Goal: Task Accomplishment & Management: Complete application form

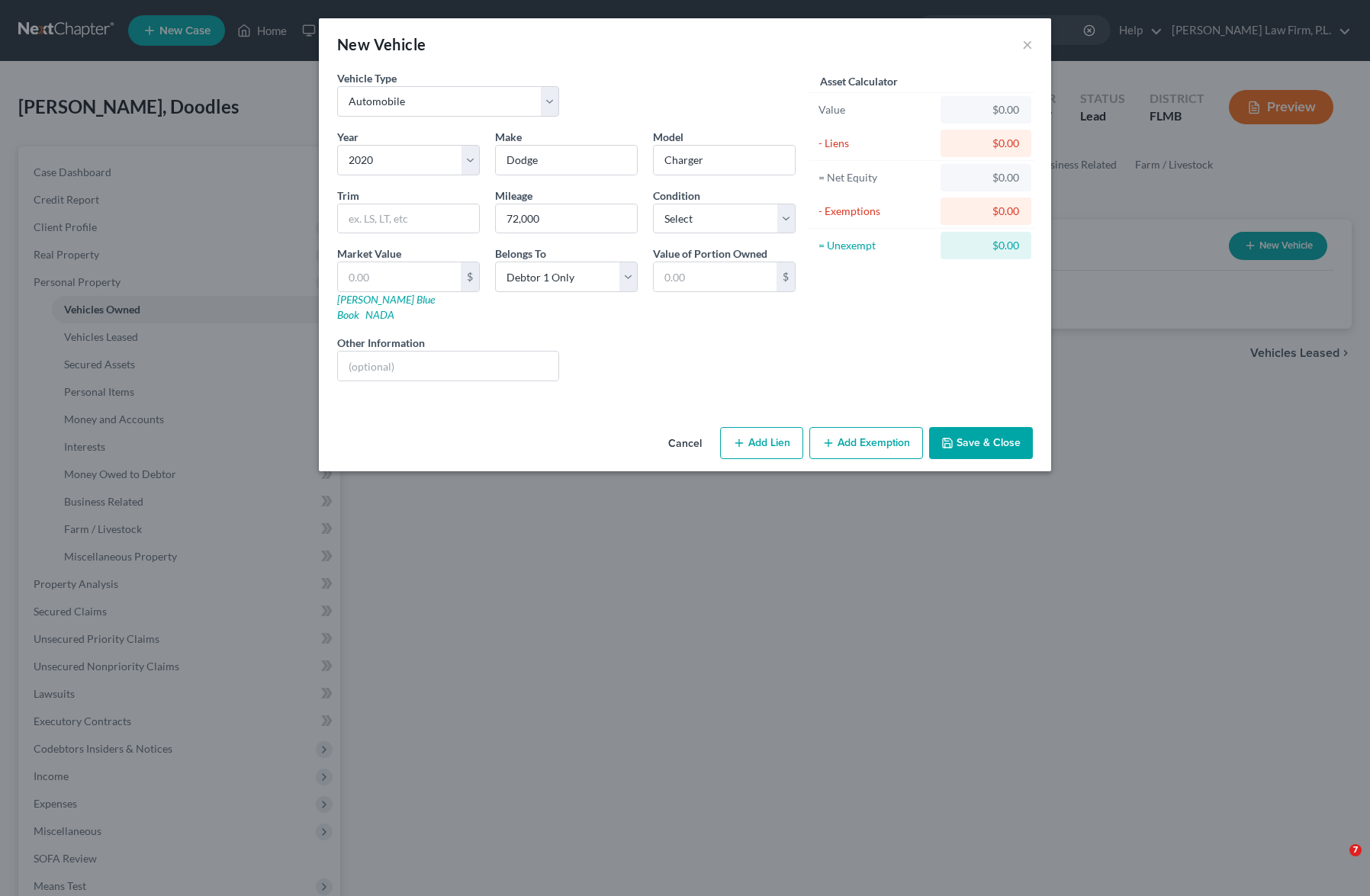
select select "0"
select select "6"
select select "0"
click at [958, 427] on button "Save & Close" at bounding box center [981, 443] width 104 height 32
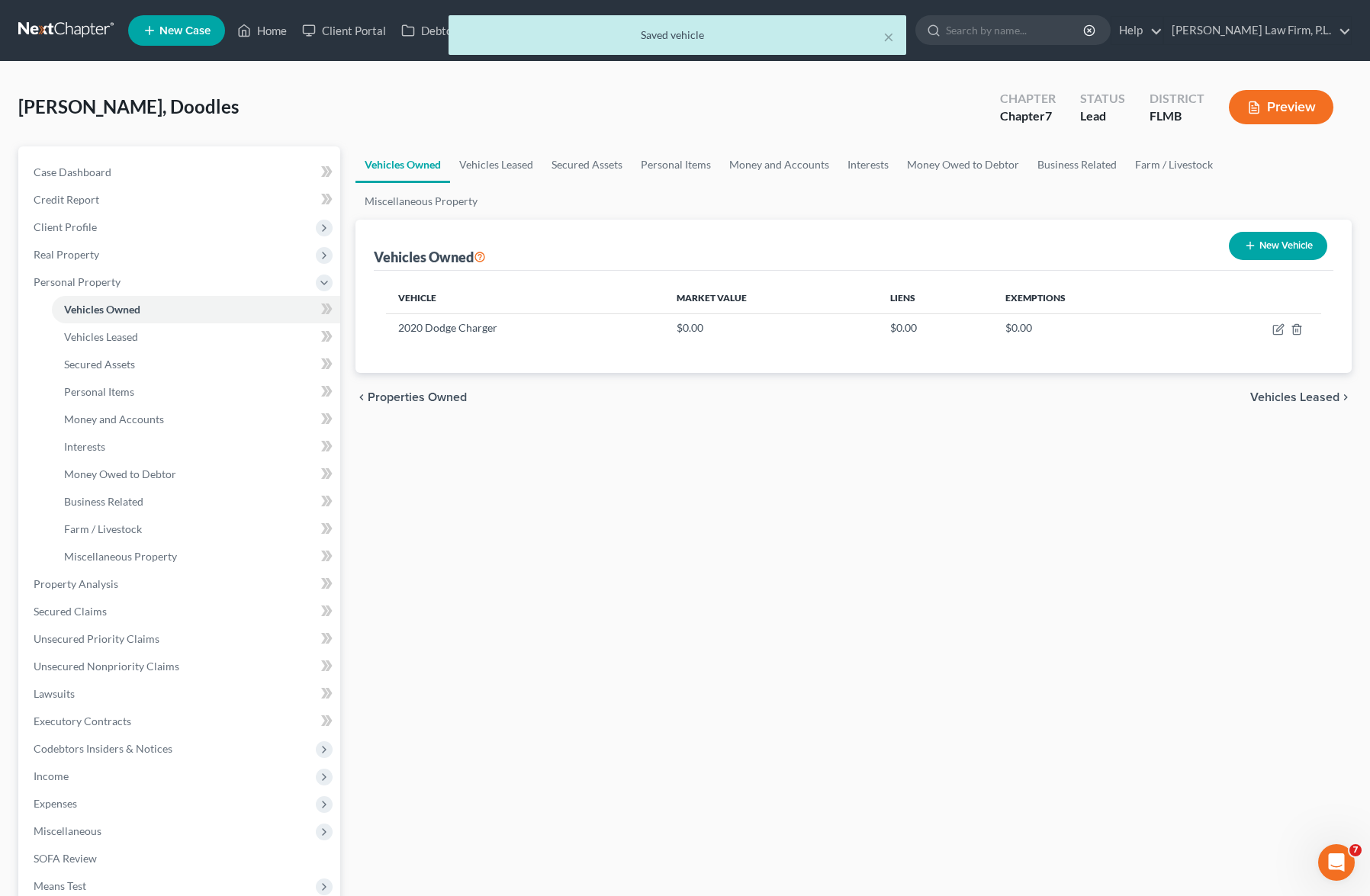
click at [415, 494] on div "Vehicles Owned Vehicles Leased Secured Assets Personal Items Money and Accounts…" at bounding box center [853, 601] width 1012 height 909
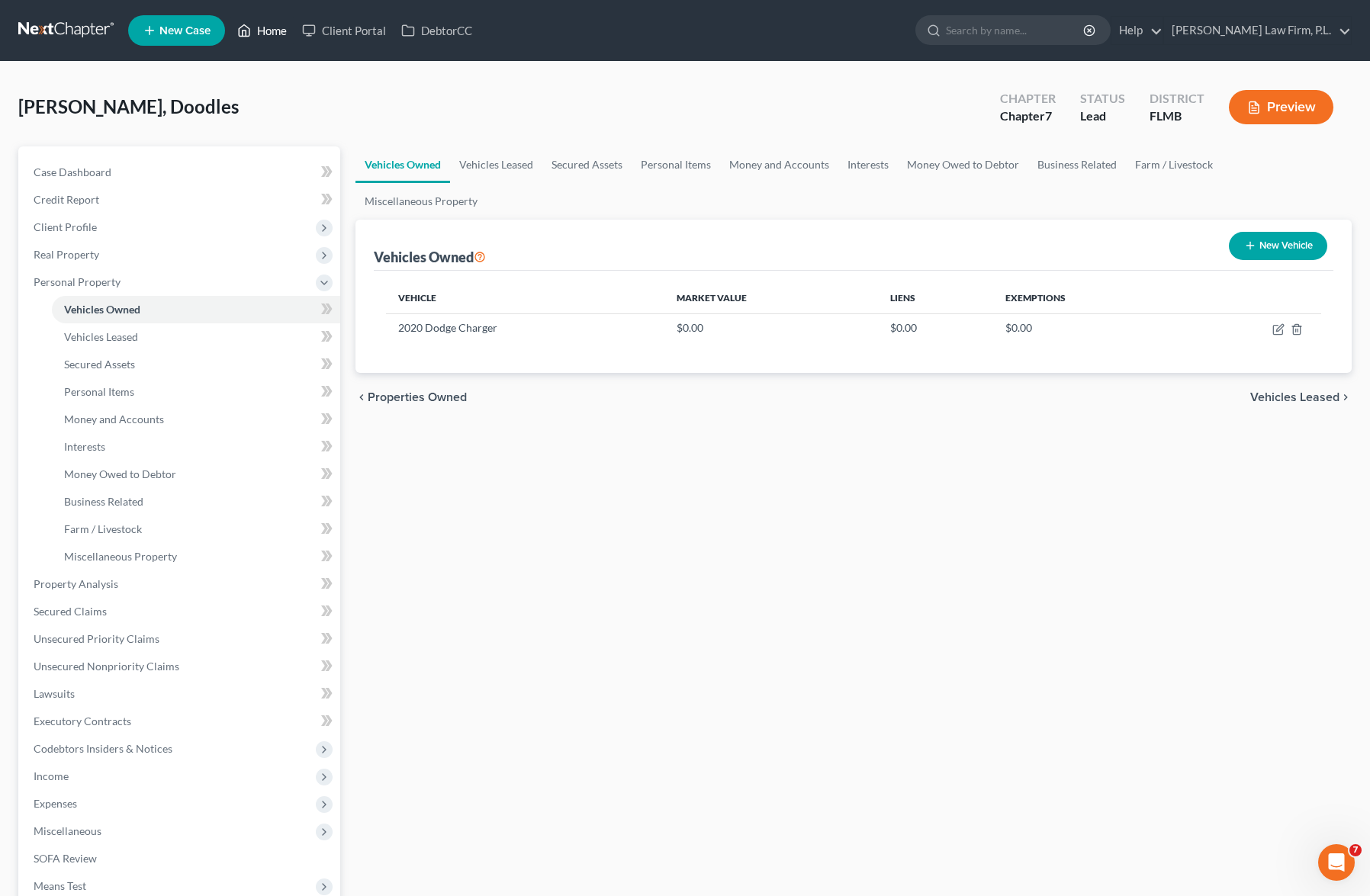
click at [272, 42] on link "Home" at bounding box center [262, 30] width 65 height 28
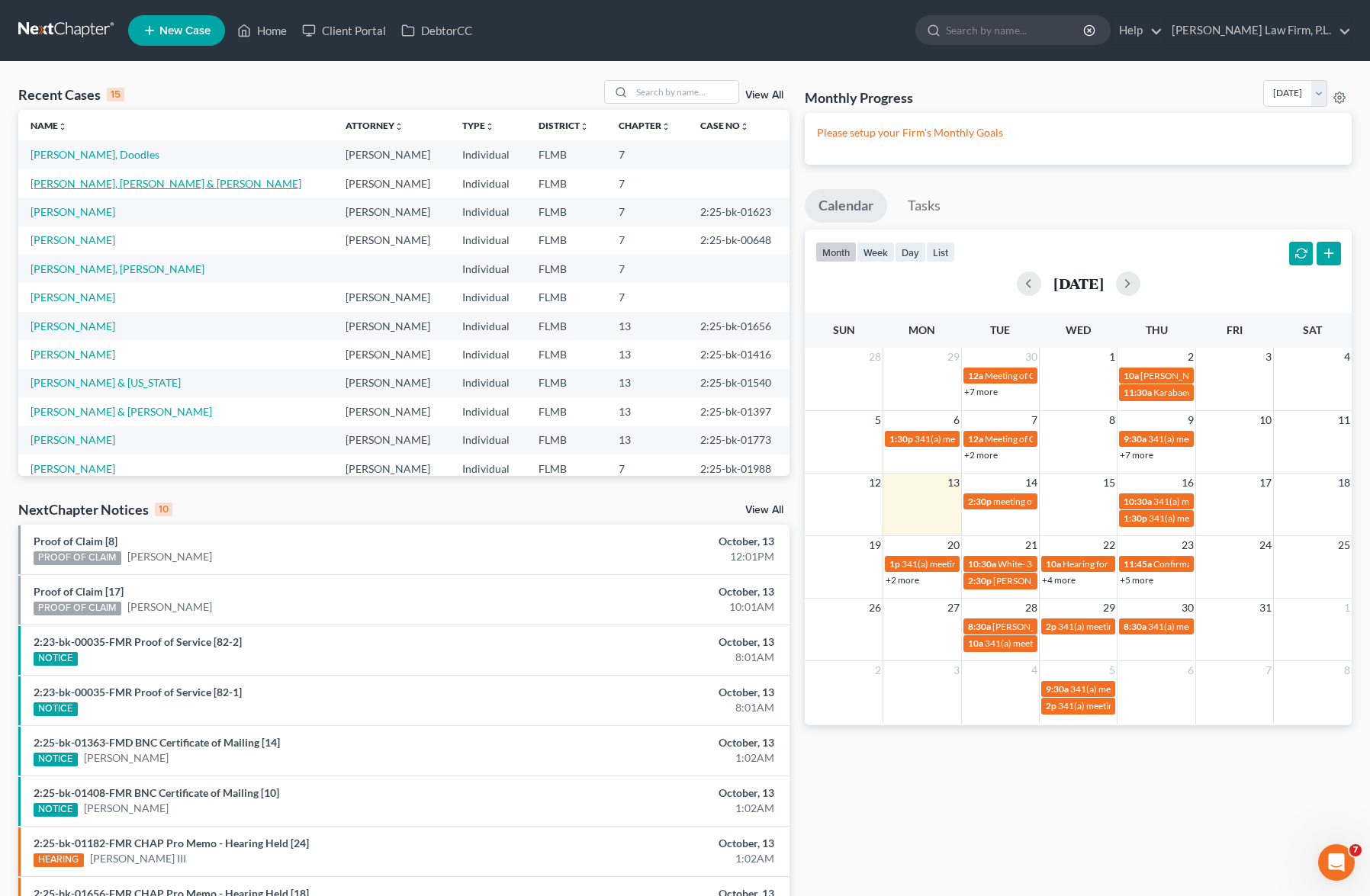
click at [114, 178] on link "[PERSON_NAME], [PERSON_NAME] & [PERSON_NAME]" at bounding box center [166, 183] width 271 height 13
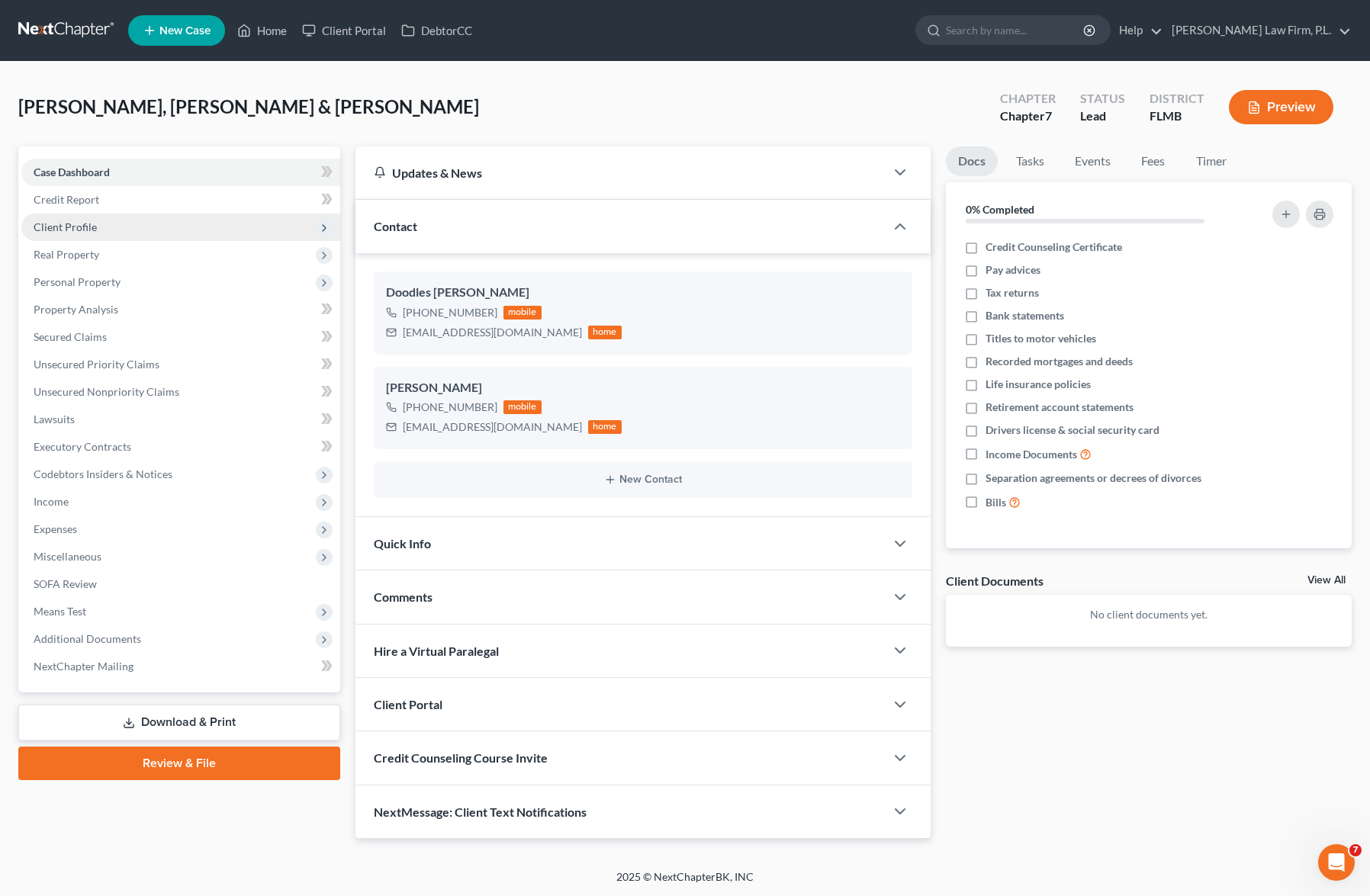
click at [160, 220] on span "Client Profile" at bounding box center [180, 227] width 319 height 28
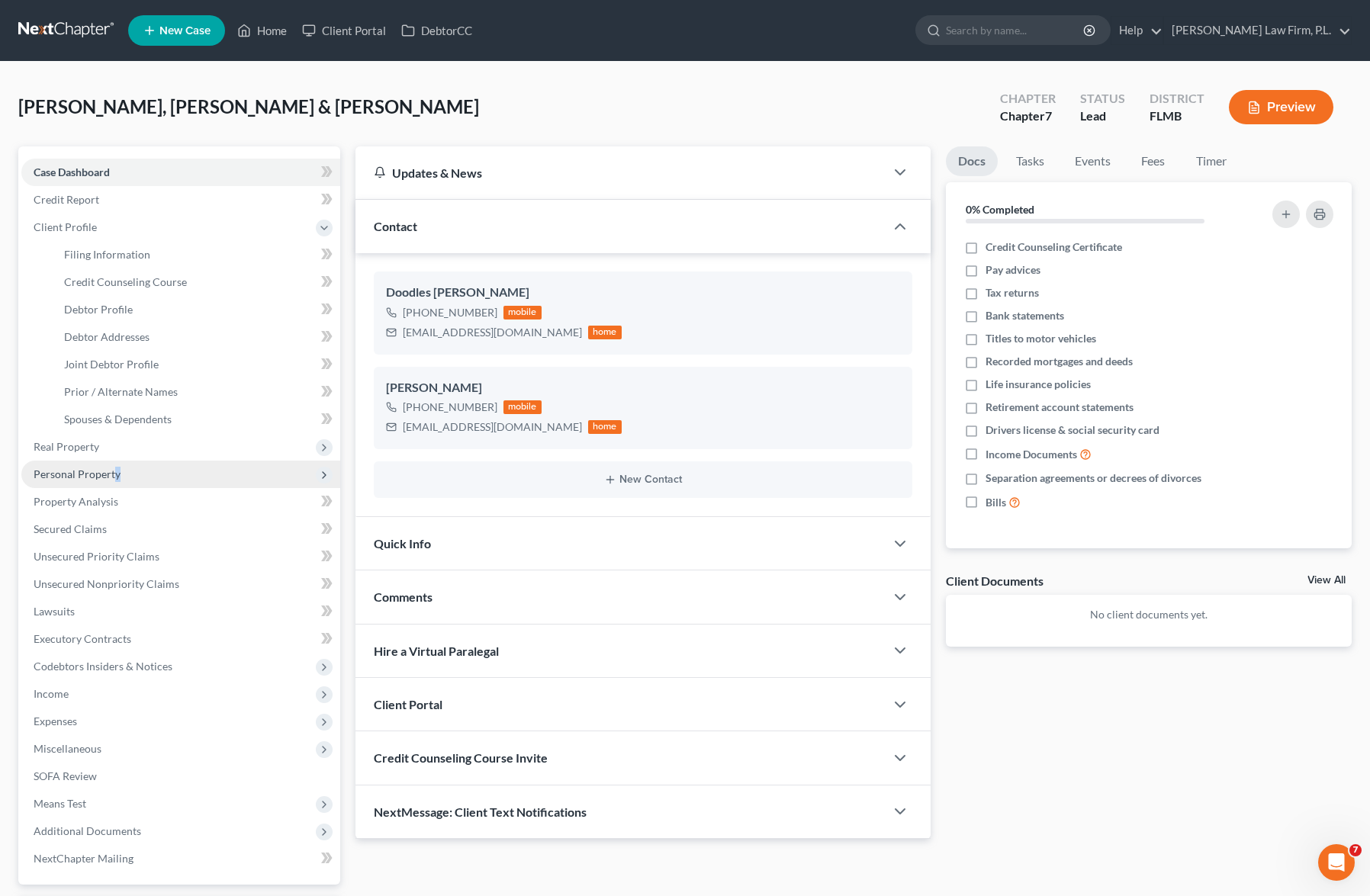
click at [116, 473] on span "Personal Property" at bounding box center [77, 474] width 87 height 13
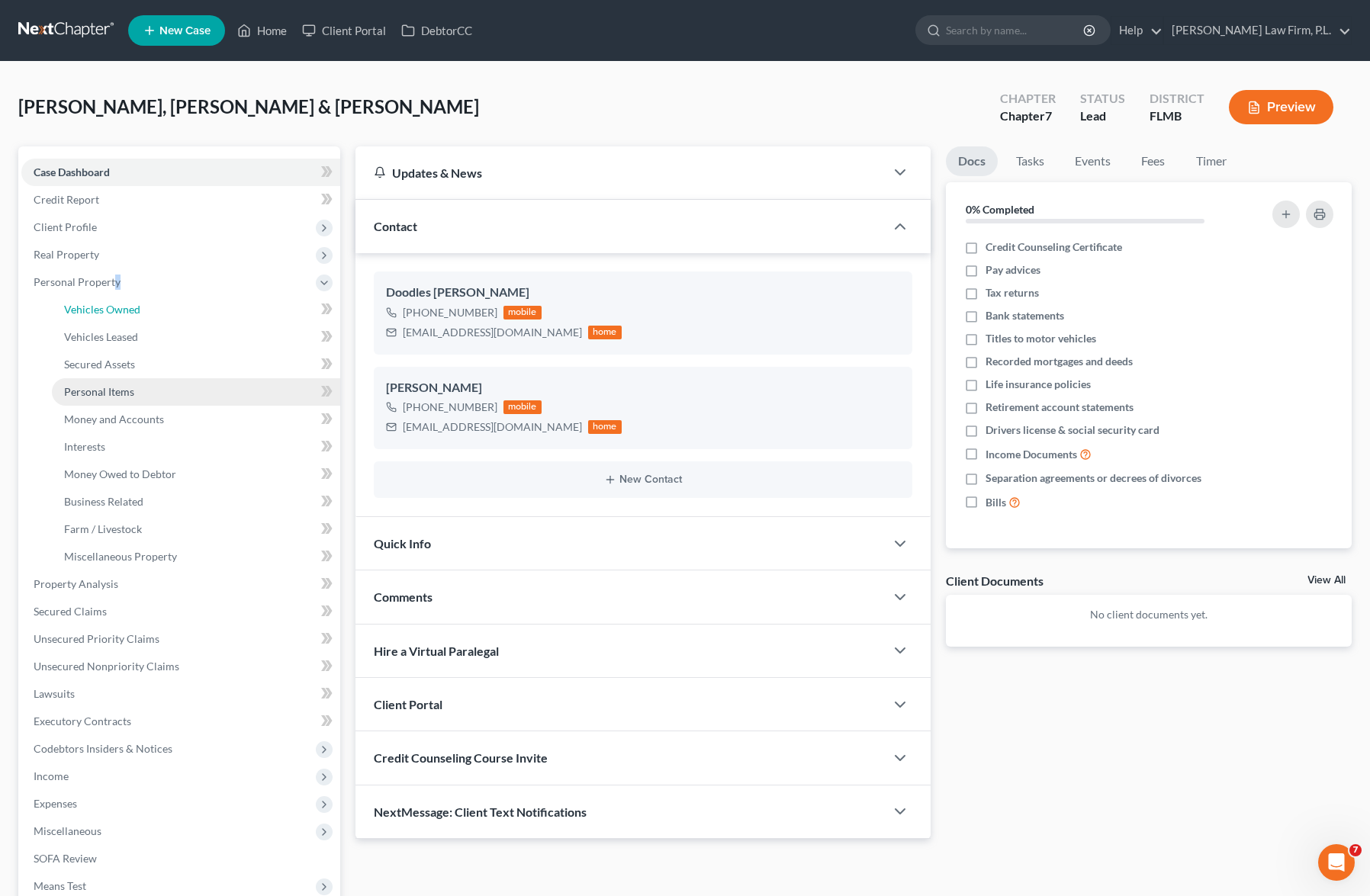
drag, startPoint x: 153, startPoint y: 311, endPoint x: 291, endPoint y: 379, distance: 153.8
click at [153, 311] on link "Vehicles Owned" at bounding box center [196, 309] width 289 height 28
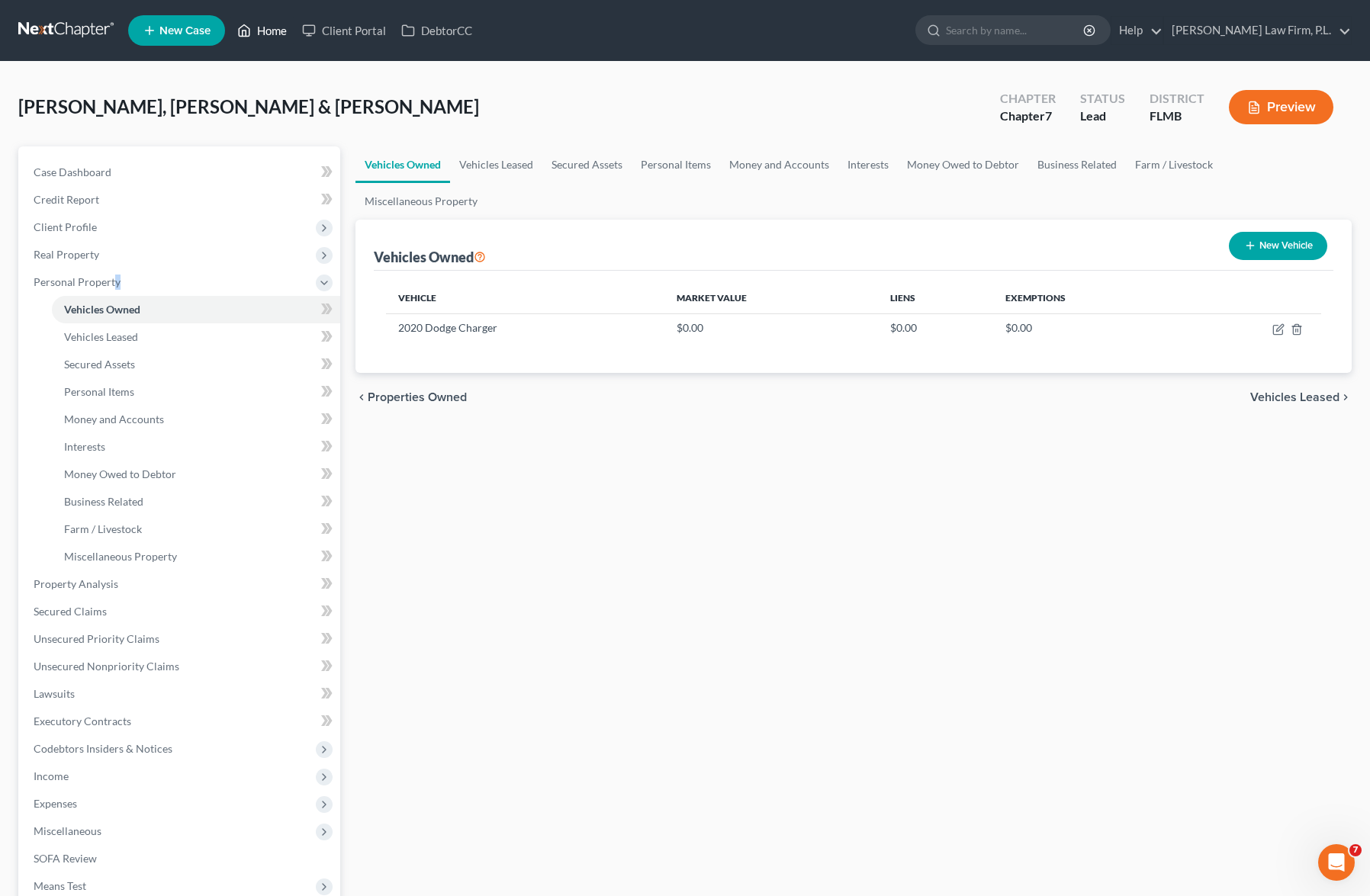
click at [267, 40] on link "Home" at bounding box center [262, 30] width 65 height 28
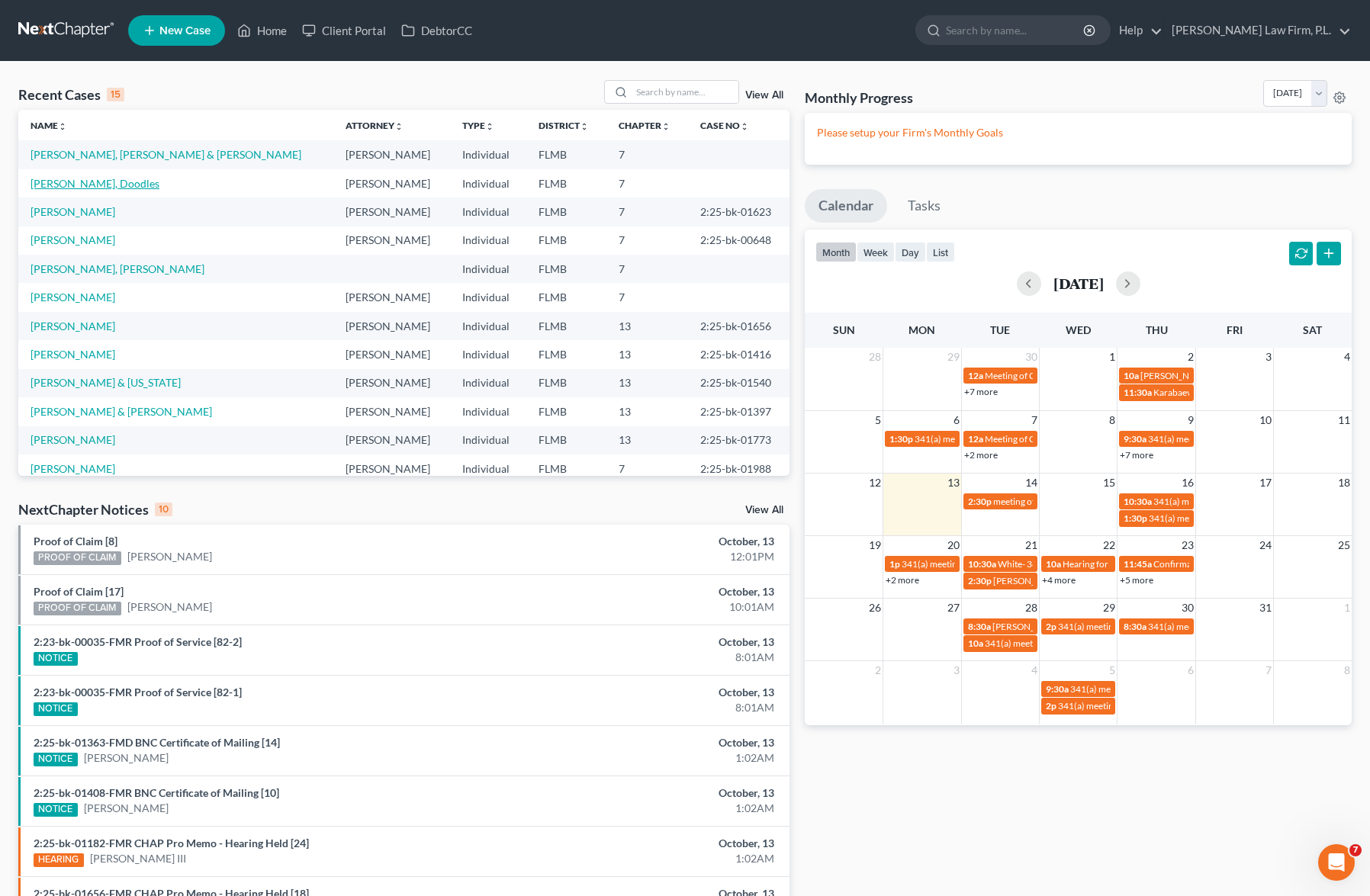
click at [93, 183] on link "[PERSON_NAME], Doodles" at bounding box center [95, 183] width 129 height 13
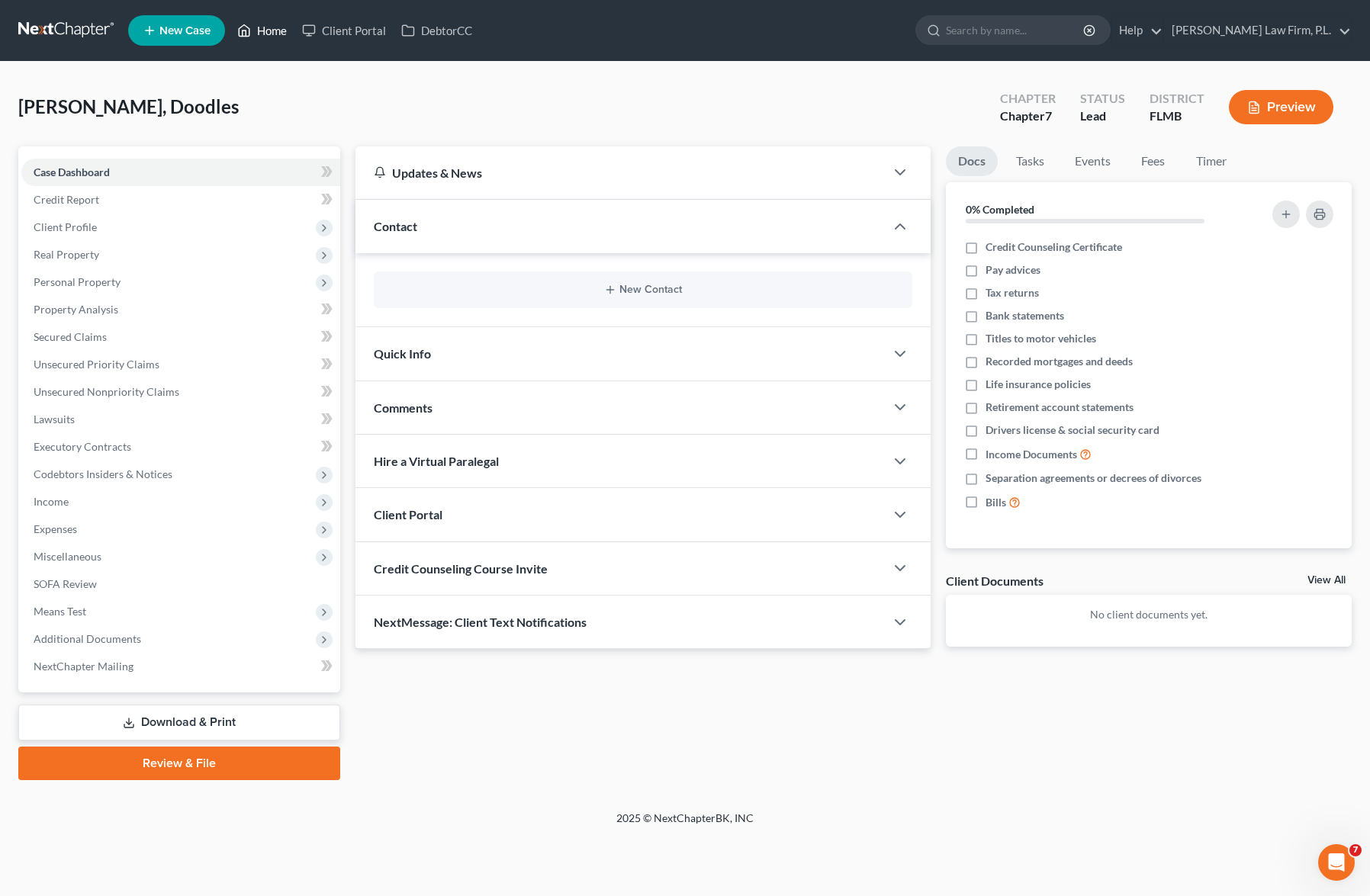
click at [271, 25] on link "Home" at bounding box center [262, 30] width 65 height 28
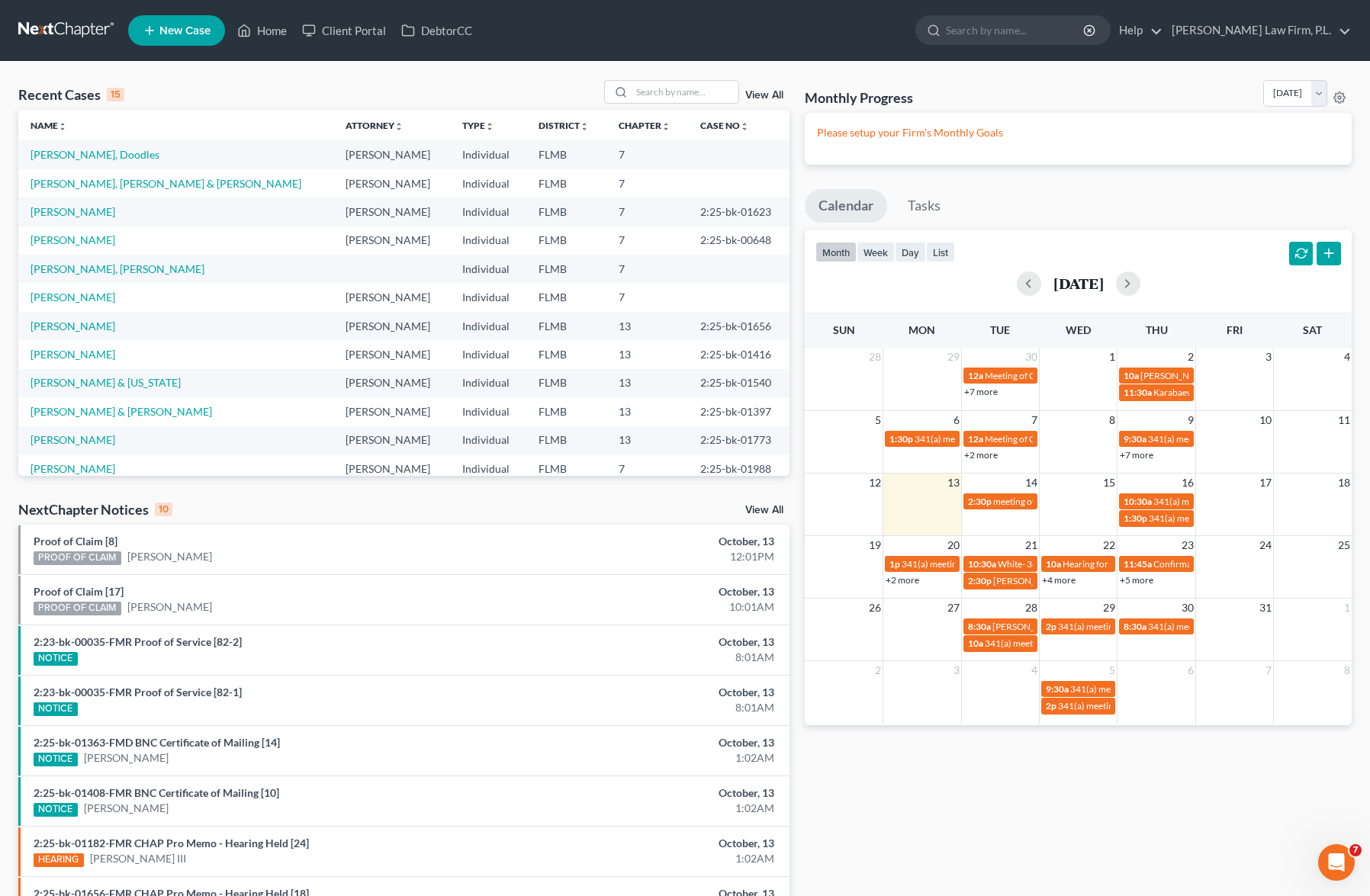
click at [792, 280] on div "Recent Cases 15 View All Name unfold_more expand_more expand_less Attorney unfo…" at bounding box center [403, 566] width 787 height 972
